Goal: Information Seeking & Learning: Understand process/instructions

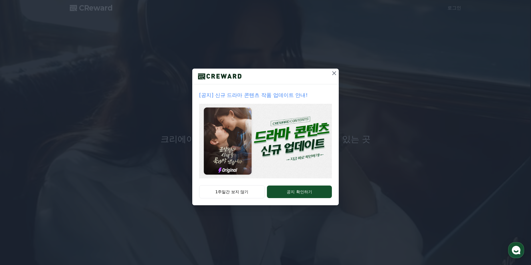
click at [332, 76] on icon at bounding box center [334, 73] width 7 height 7
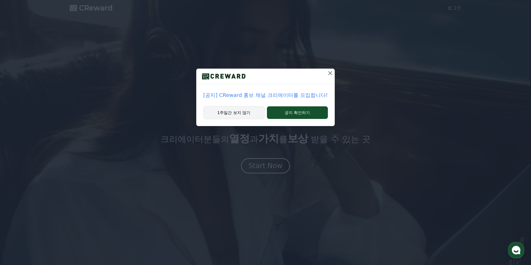
click at [256, 115] on button "1주일간 보지 않기" at bounding box center [233, 112] width 61 height 13
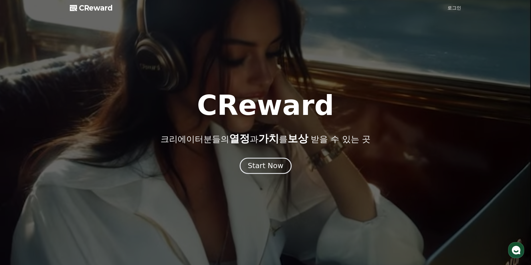
click at [271, 162] on div "Start Now" at bounding box center [266, 166] width 36 height 10
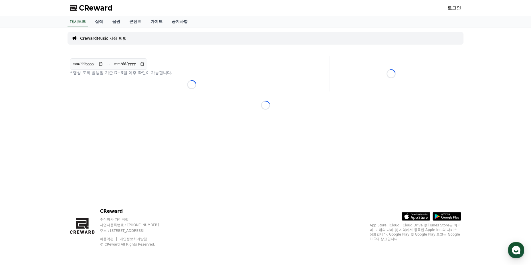
click at [106, 38] on p "CrewardMusic 사용 방법" at bounding box center [103, 39] width 47 height 6
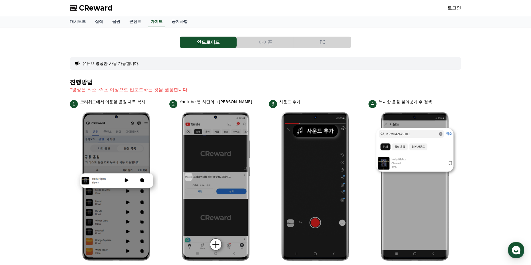
click at [315, 39] on button "PC" at bounding box center [322, 42] width 57 height 11
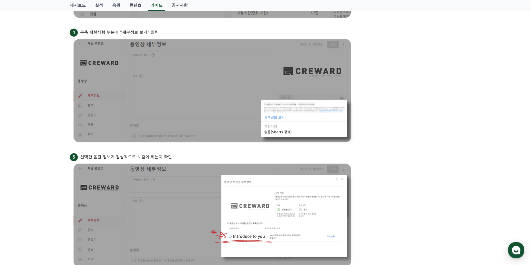
scroll to position [509, 0]
